Goal: Find specific page/section: Find specific page/section

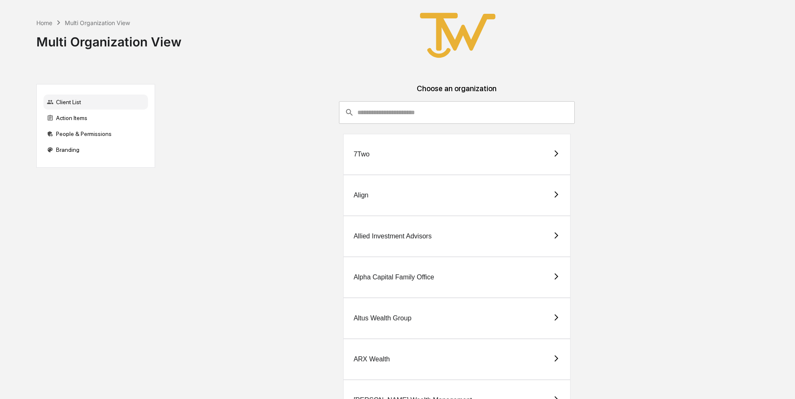
click at [365, 155] on div "7Two" at bounding box center [362, 154] width 16 height 8
click at [360, 194] on div "Align" at bounding box center [361, 195] width 15 height 8
click at [376, 275] on div "Alpha Capital Family Office" at bounding box center [394, 277] width 81 height 8
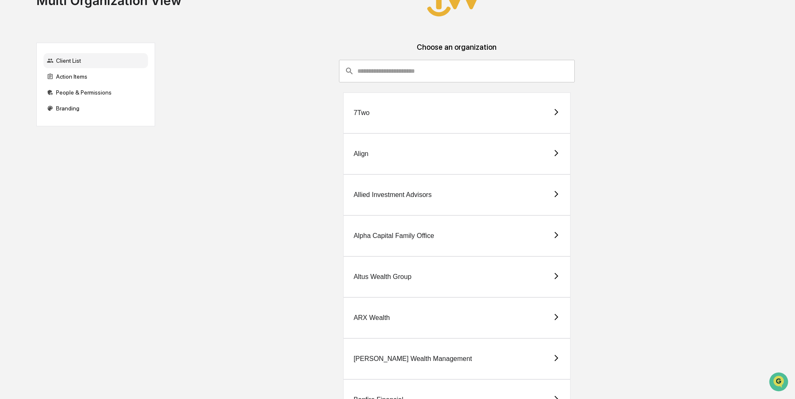
scroll to position [167, 0]
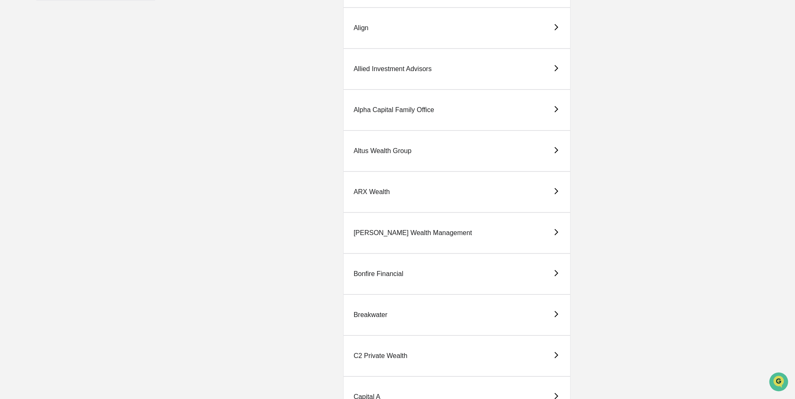
click at [383, 111] on div "Alpha Capital Family Office" at bounding box center [394, 110] width 81 height 8
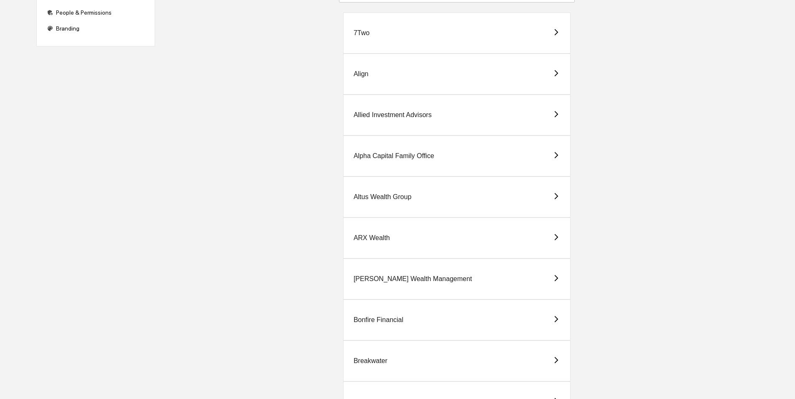
scroll to position [125, 0]
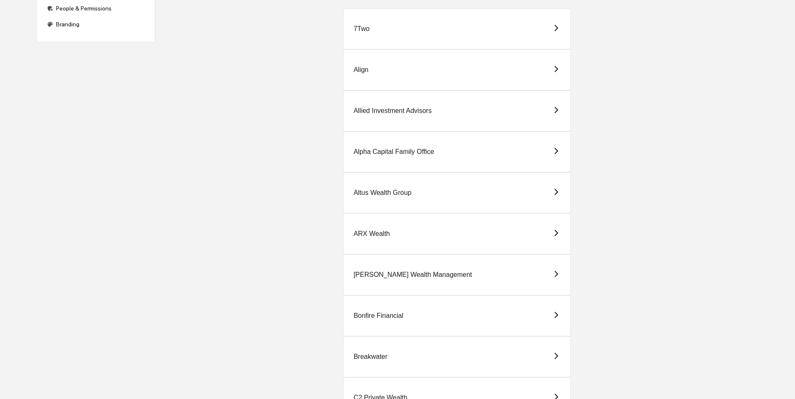
click at [382, 194] on div "Altus Wealth Group" at bounding box center [383, 193] width 58 height 8
click at [380, 230] on div "ARX Wealth" at bounding box center [372, 234] width 36 height 8
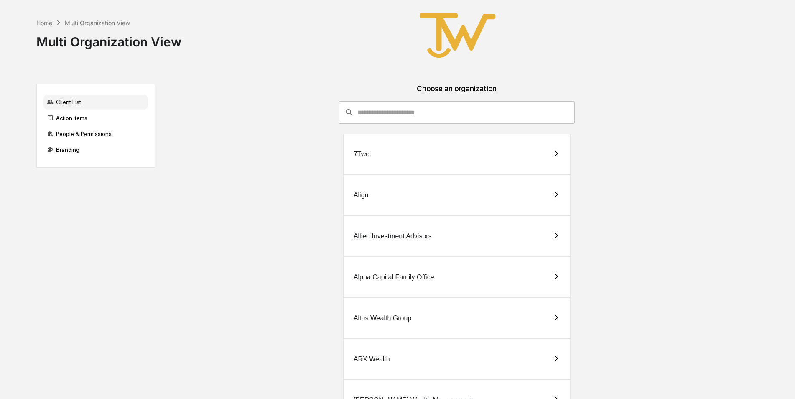
scroll to position [125, 0]
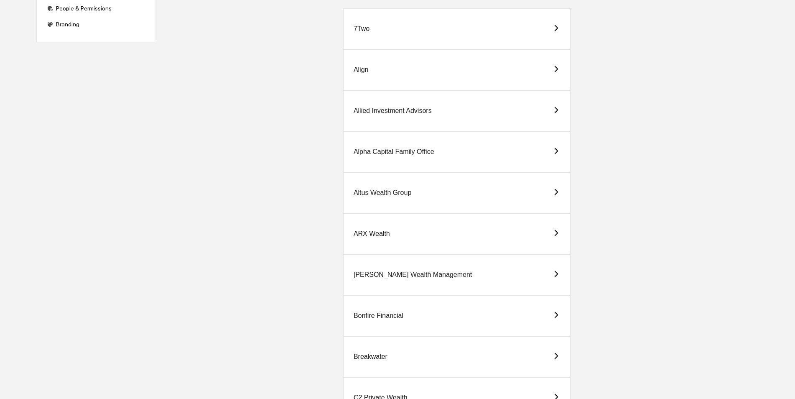
click at [375, 275] on div "[PERSON_NAME] Wealth Management" at bounding box center [413, 275] width 118 height 8
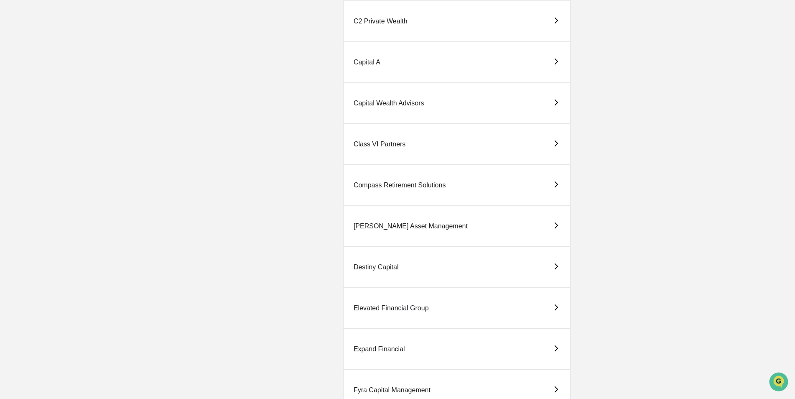
click at [381, 345] on div "Expand Financial" at bounding box center [379, 349] width 51 height 8
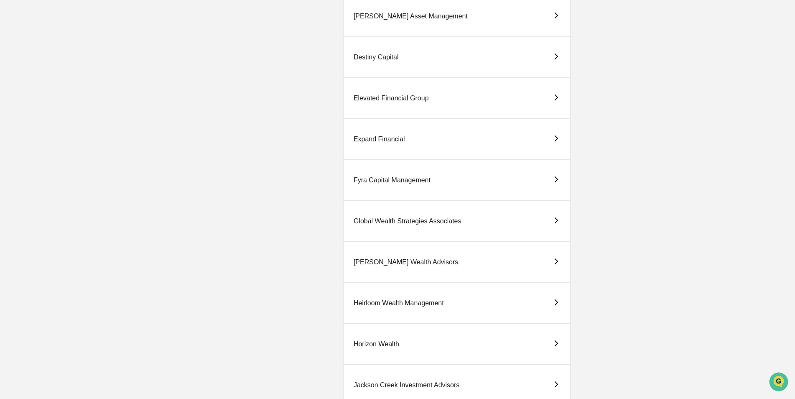
scroll to position [752, 0]
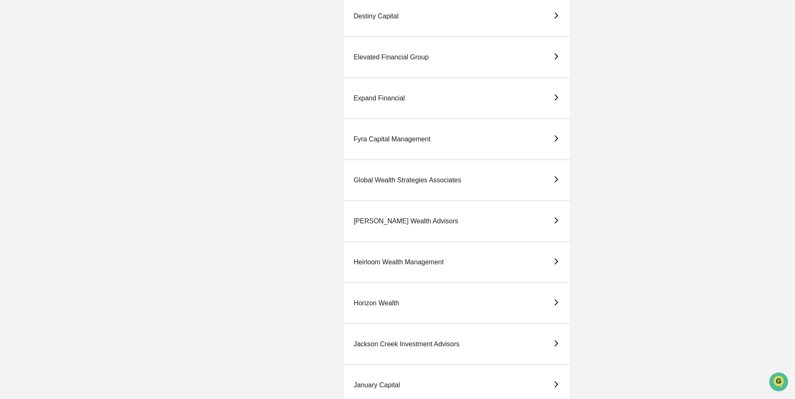
click at [398, 180] on div "Global Wealth Strategies Associates" at bounding box center [408, 180] width 108 height 8
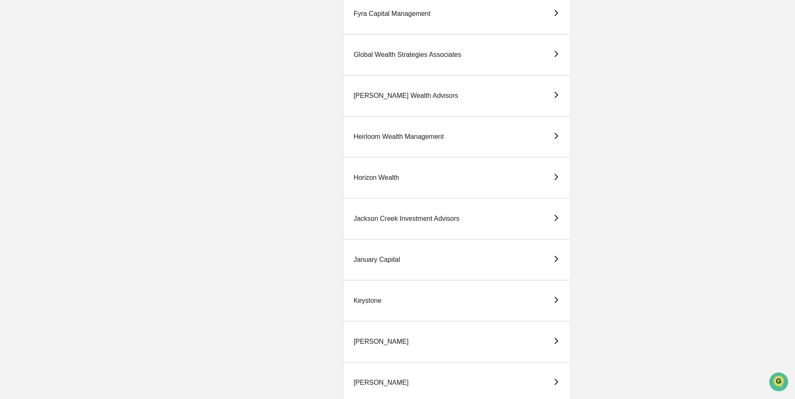
scroll to position [669, 0]
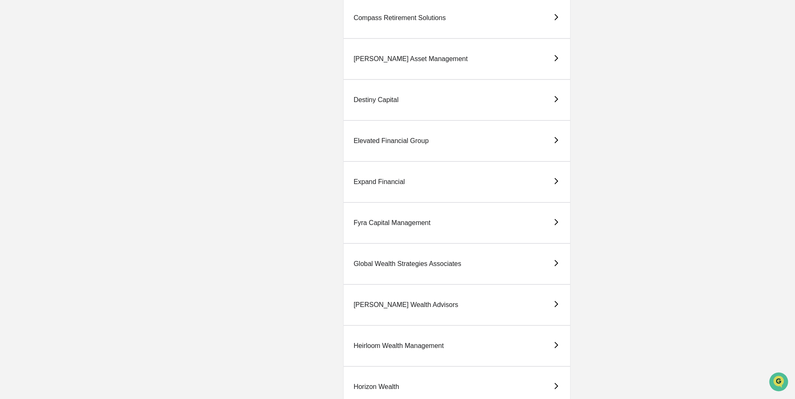
click at [377, 183] on div "Expand Financial" at bounding box center [379, 182] width 51 height 8
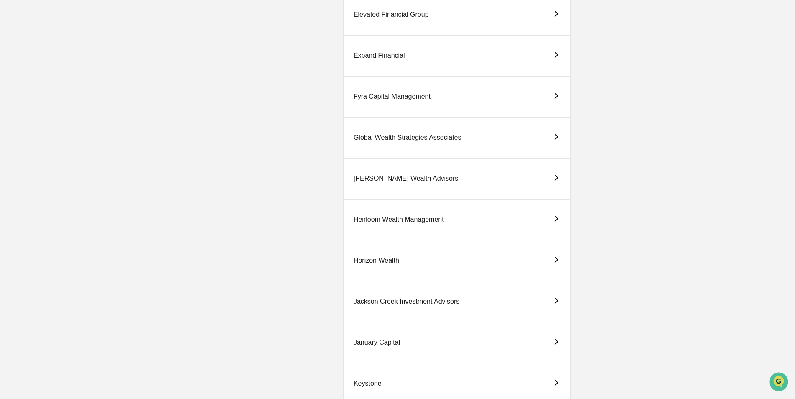
scroll to position [920, 0]
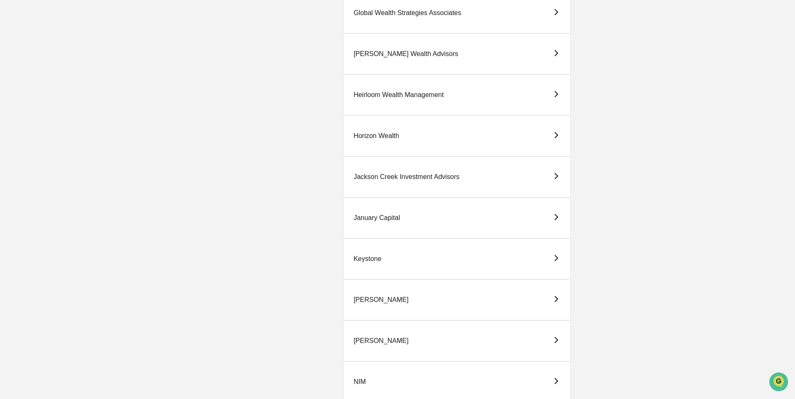
click at [368, 340] on div "[PERSON_NAME]" at bounding box center [381, 341] width 55 height 8
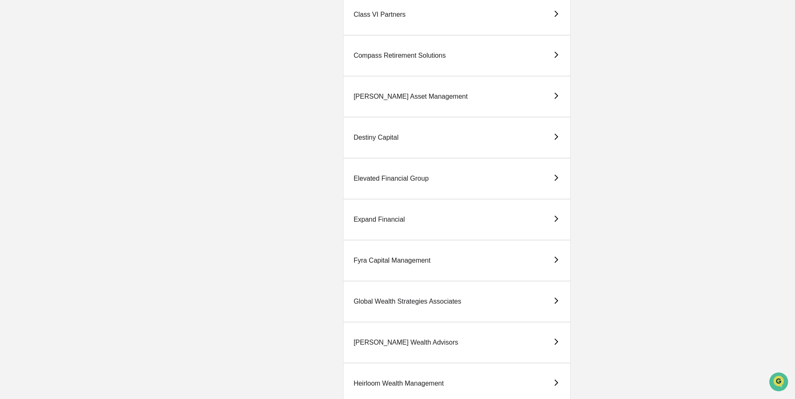
scroll to position [669, 0]
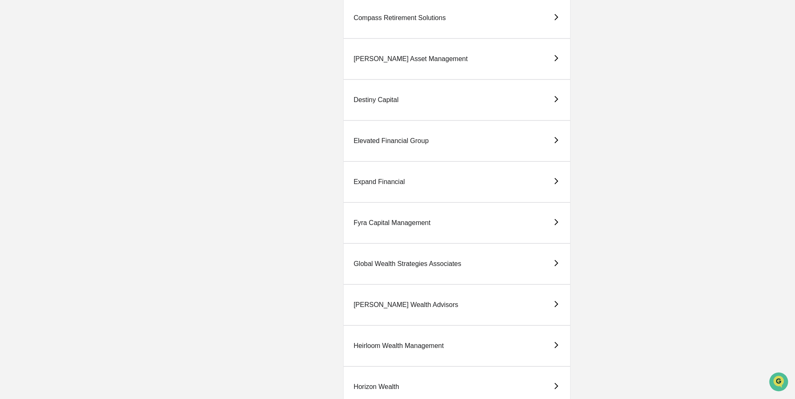
click at [377, 305] on div "[PERSON_NAME] Wealth Advisors" at bounding box center [406, 305] width 105 height 8
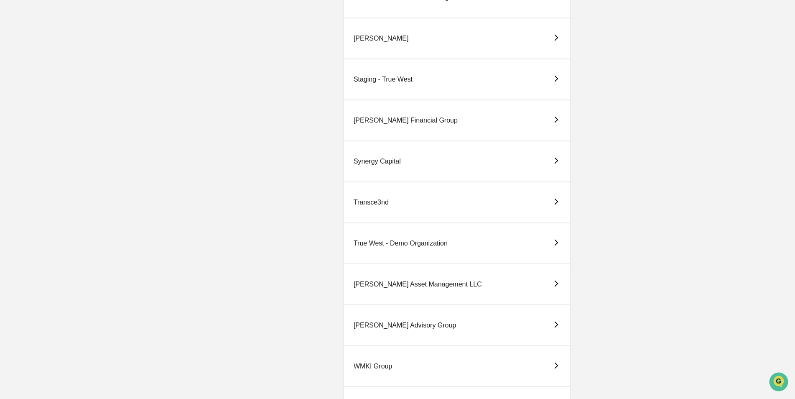
scroll to position [1716, 0]
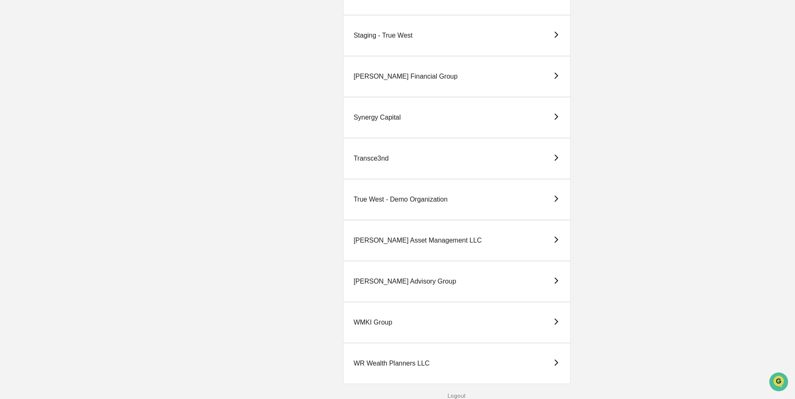
click at [396, 197] on div "True West - Demo Organization" at bounding box center [401, 200] width 94 height 8
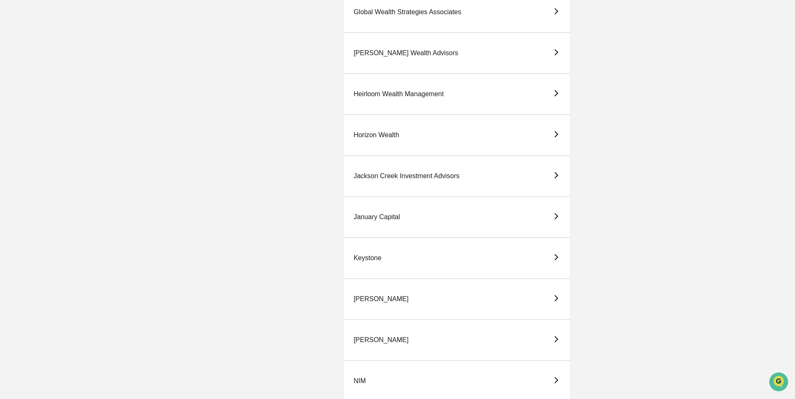
scroll to position [920, 0]
click at [386, 51] on div "[PERSON_NAME] Wealth Advisors" at bounding box center [406, 54] width 105 height 8
